Goal: Find specific page/section: Find specific page/section

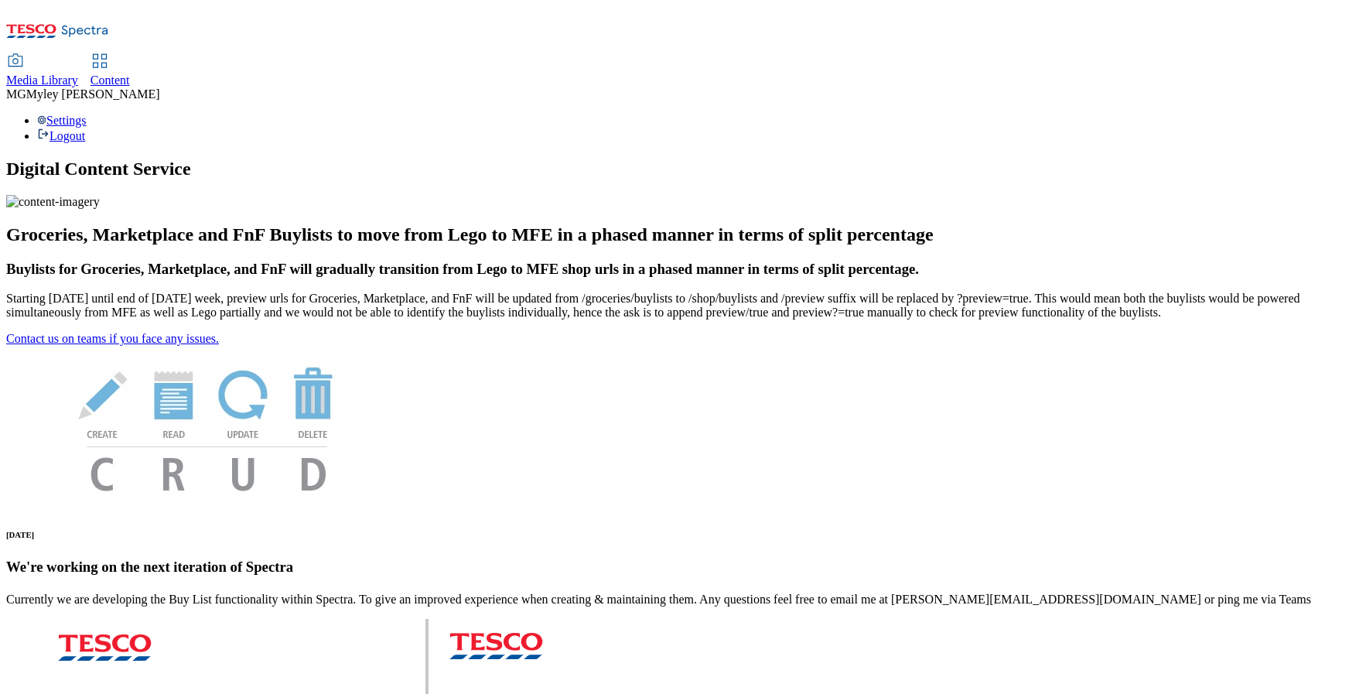
click at [78, 73] on span "Media Library" at bounding box center [42, 79] width 72 height 13
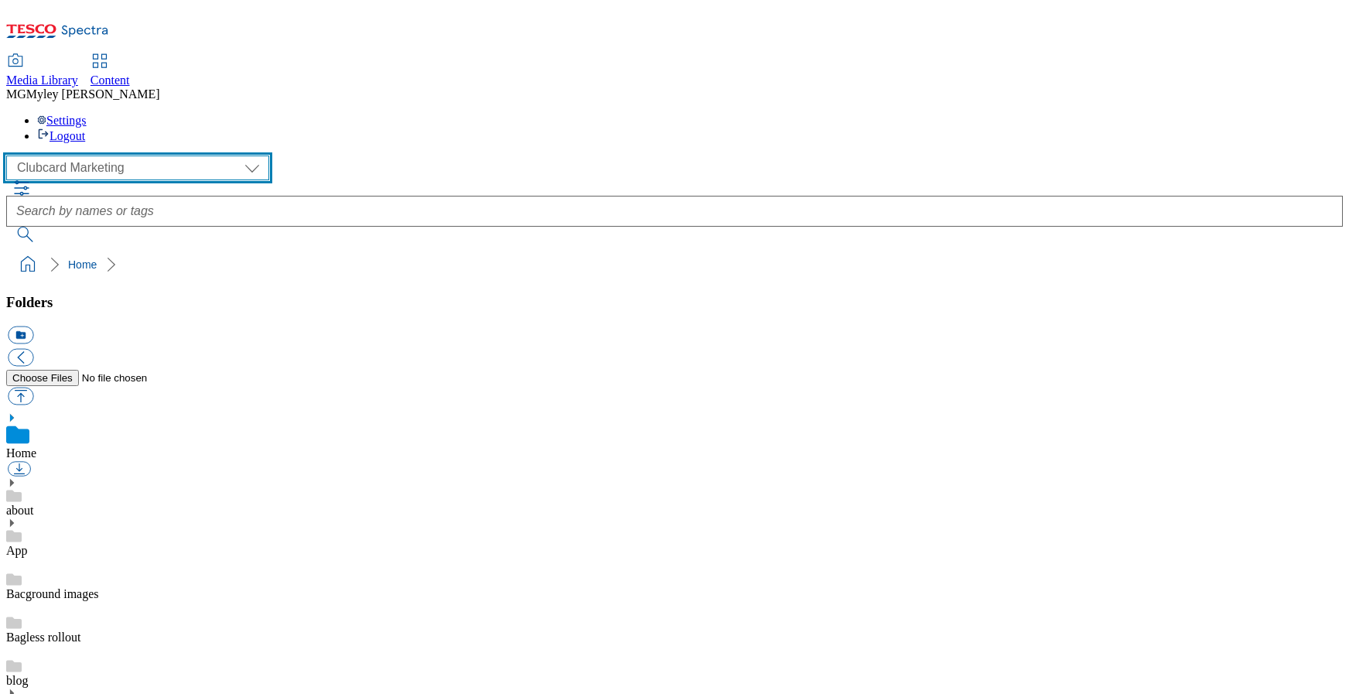
click at [116, 155] on select "Clubcard Marketing Dotcom UK GHS Marketing UK GHS ROI iGHS Marketing CE MCA CZ …" at bounding box center [137, 167] width 263 height 25
click at [121, 155] on select "Clubcard Marketing Dotcom UK GHS Marketing UK GHS ROI iGHS Marketing CE MCA CZ …" at bounding box center [137, 167] width 263 height 25
select select "flare-homepage"
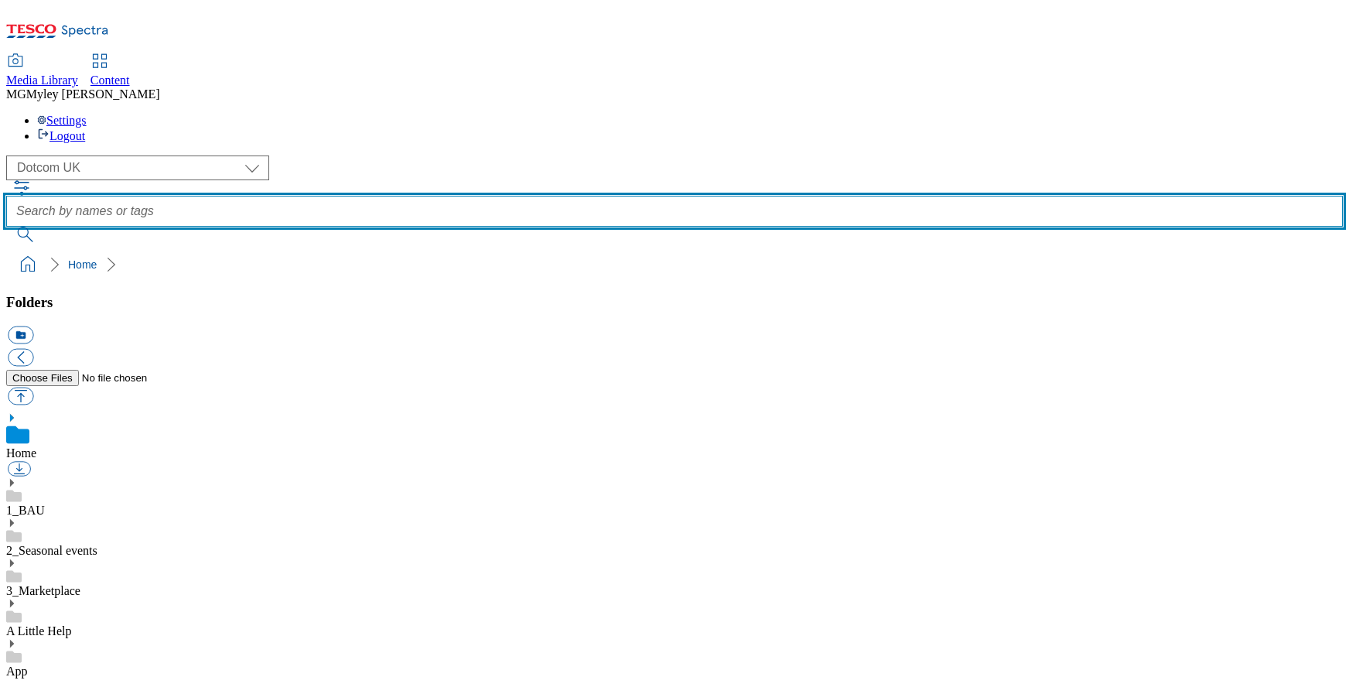
click at [544, 196] on input "text" at bounding box center [674, 211] width 1336 height 31
type input "seasons best"
click at [6, 227] on button "submit" at bounding box center [26, 234] width 40 height 15
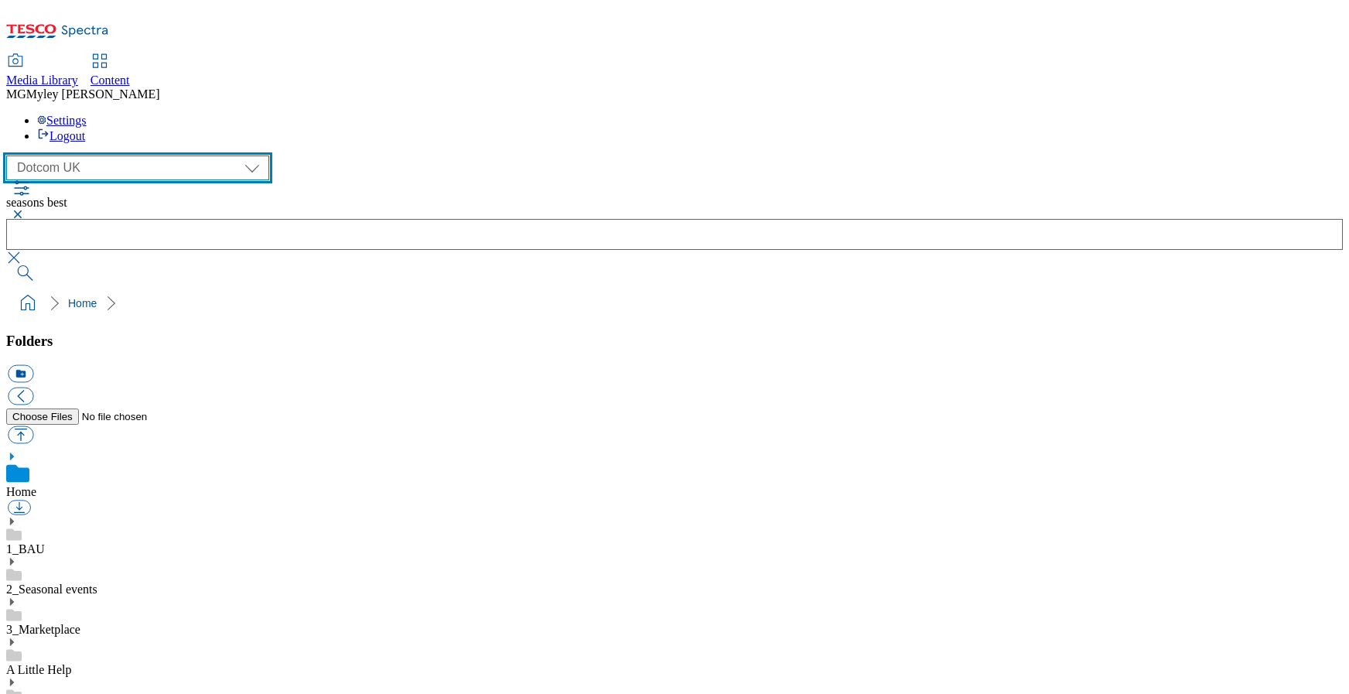
click at [135, 155] on select "Clubcard Marketing Dotcom UK GHS Marketing UK GHS ROI iGHS Marketing CE MCA CZ …" at bounding box center [137, 167] width 263 height 25
select select "flare-ghs-mktg"
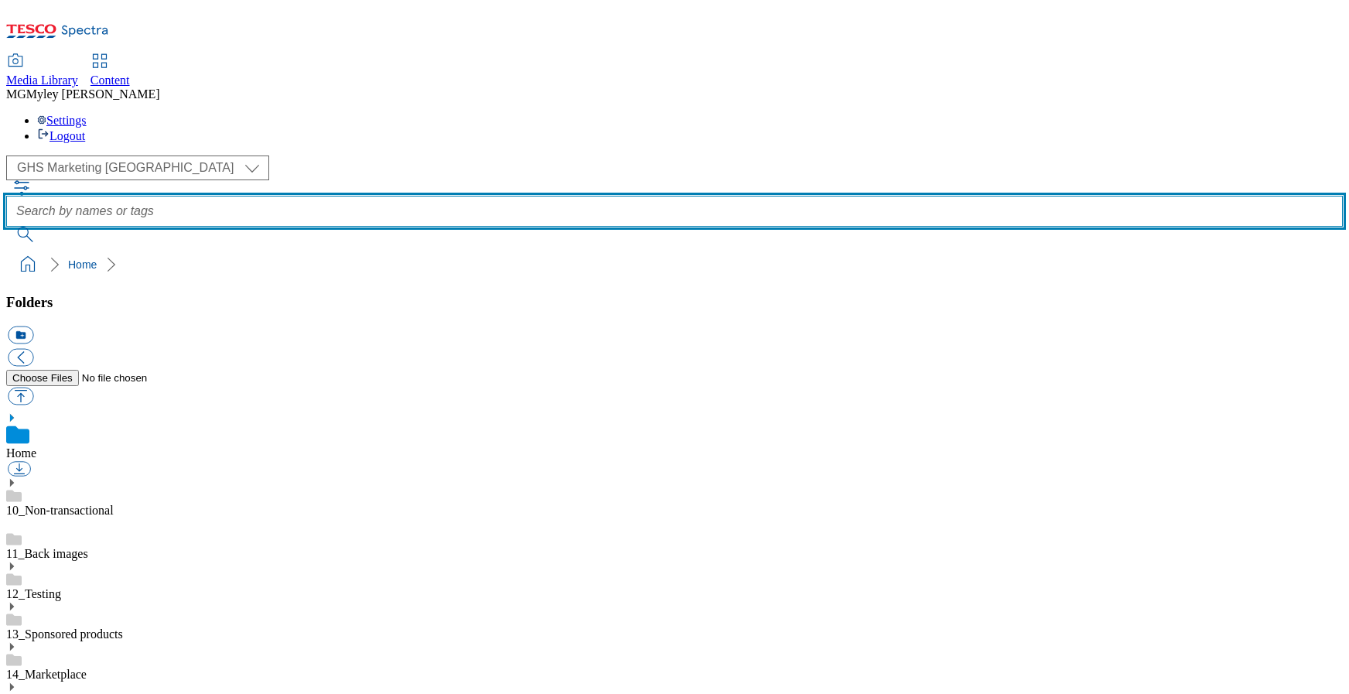
click at [537, 196] on input "text" at bounding box center [674, 211] width 1336 height 31
type input "seasons best"
click at [6, 227] on button "submit" at bounding box center [26, 234] width 40 height 15
